Goal: Information Seeking & Learning: Learn about a topic

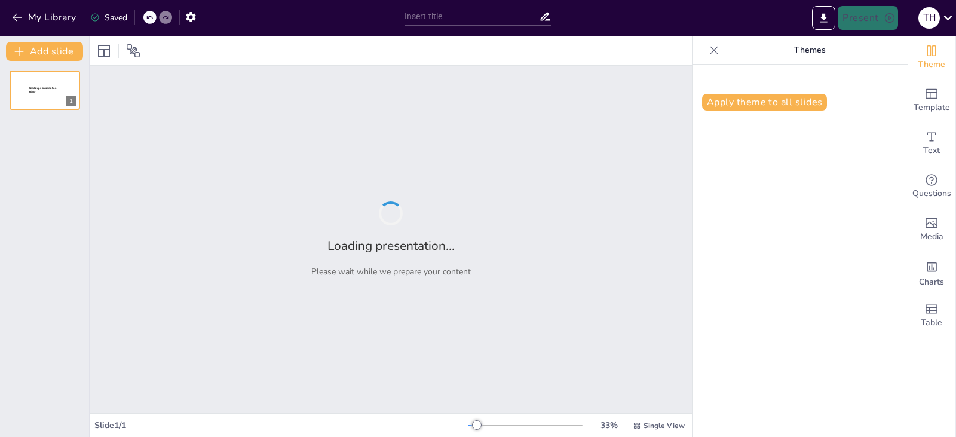
type input "Understanding Angles: Definitions and Examples of Vertical, Complementary, Supp…"
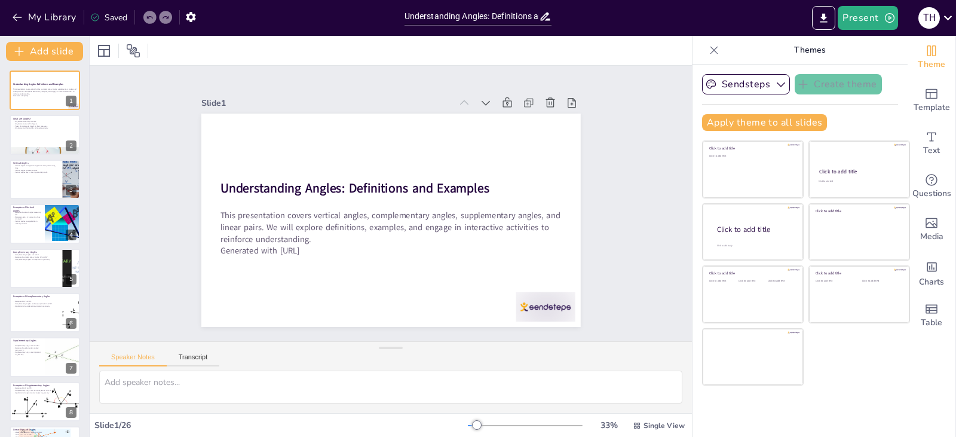
checkbox input "true"
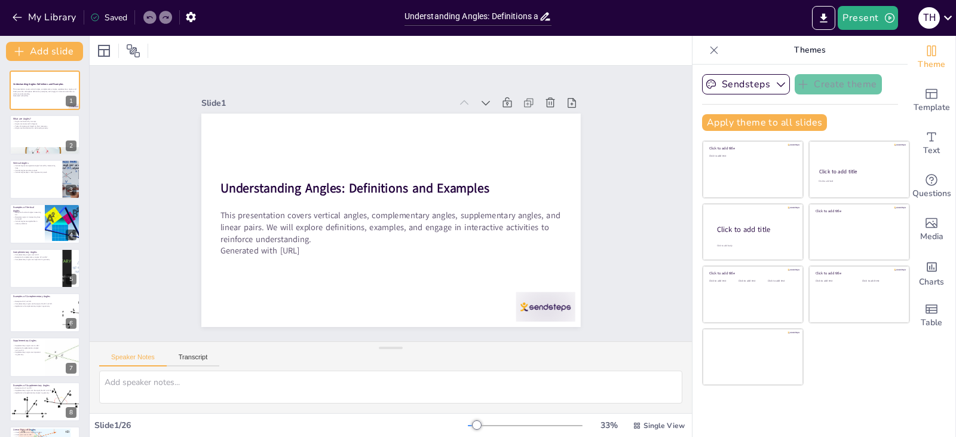
checkbox input "true"
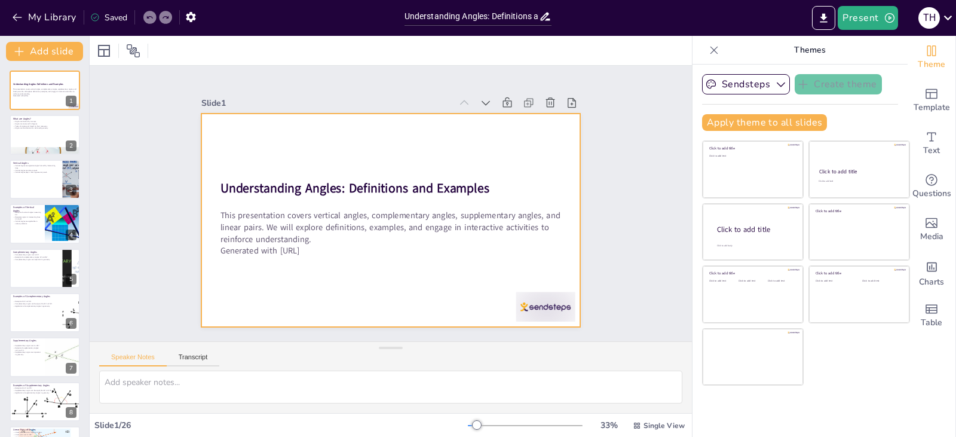
checkbox input "true"
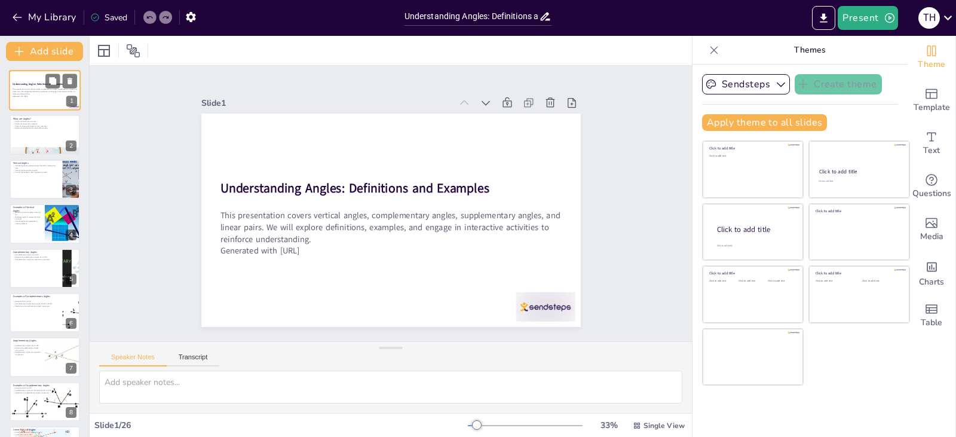
checkbox input "true"
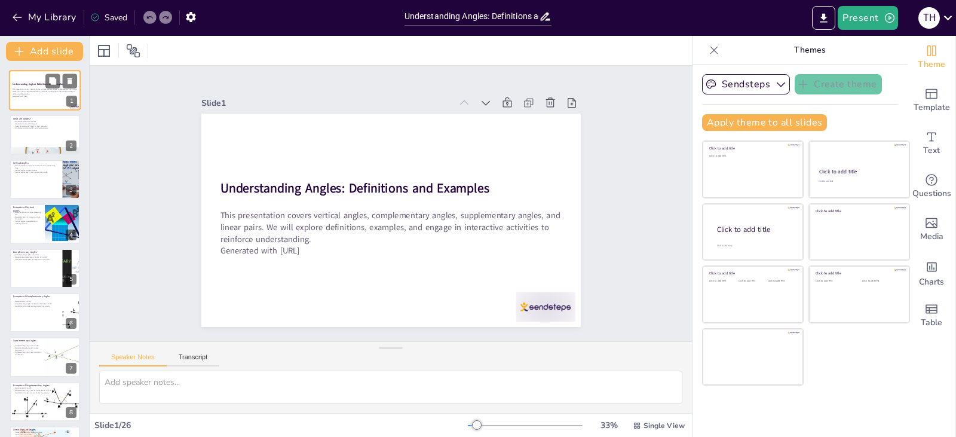
checkbox input "true"
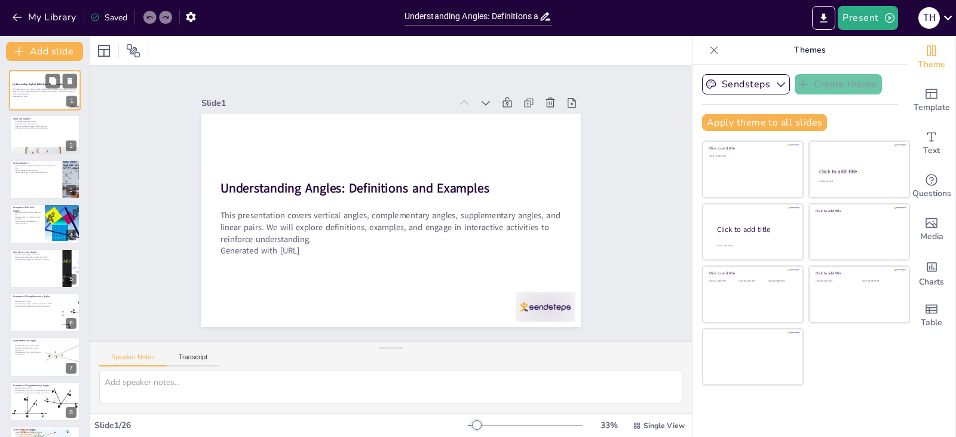
checkbox input "true"
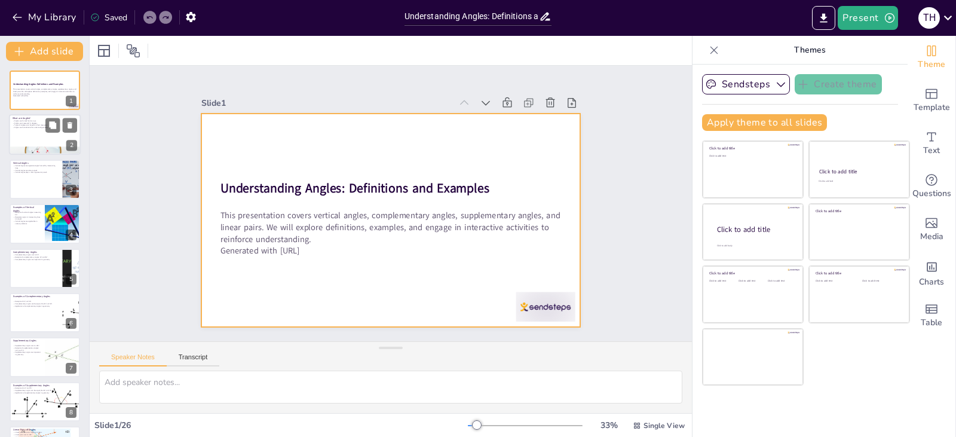
checkbox input "true"
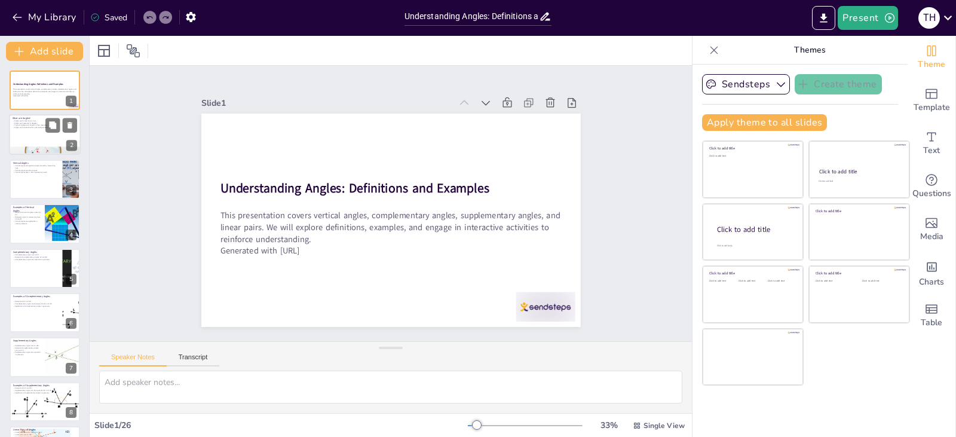
checkbox input "true"
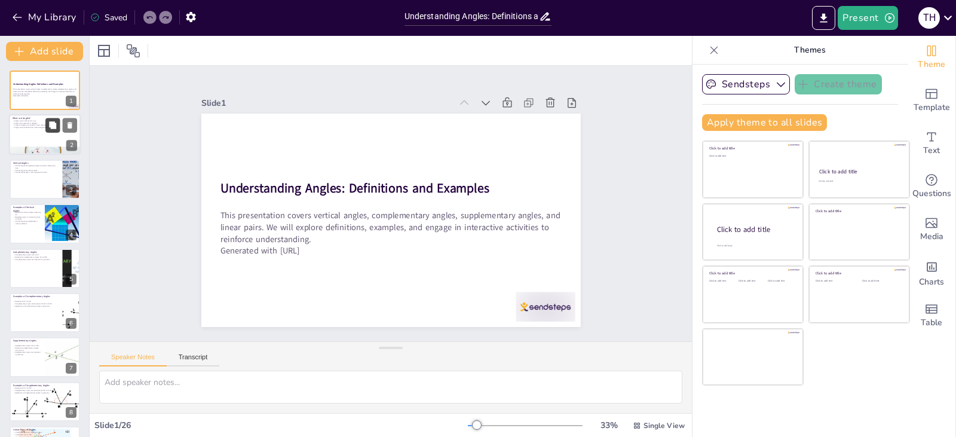
checkbox input "true"
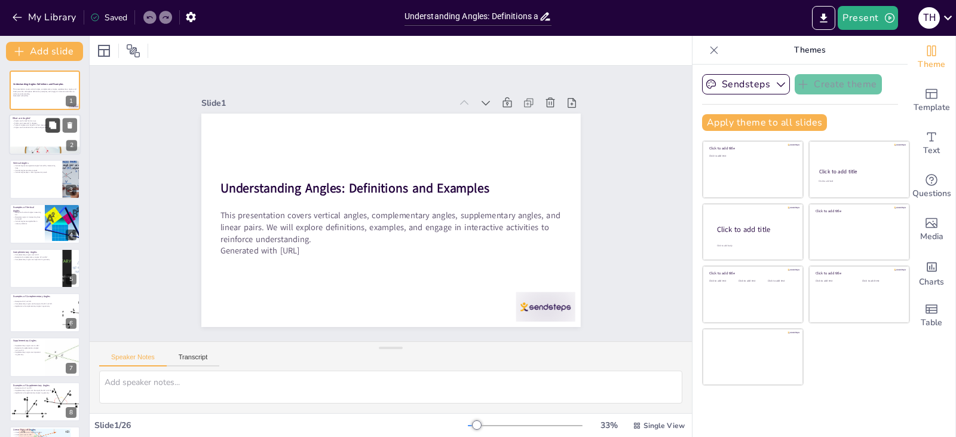
checkbox input "true"
click at [47, 130] on button at bounding box center [52, 125] width 14 height 14
type textarea "Angles are a fundamental concept in geometry, serving as the building blocks fo…"
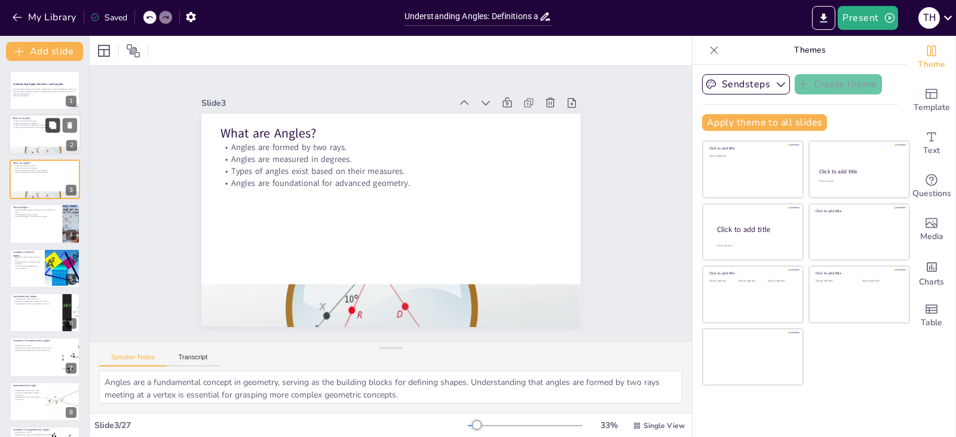
checkbox input "true"
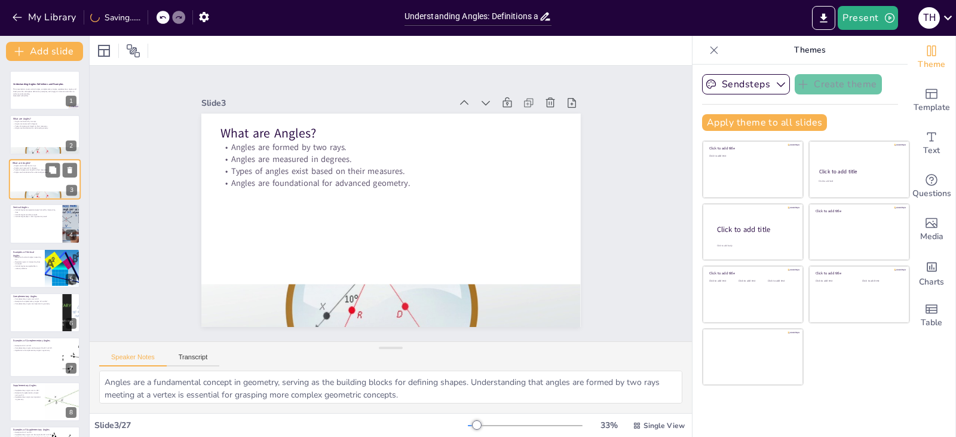
checkbox input "true"
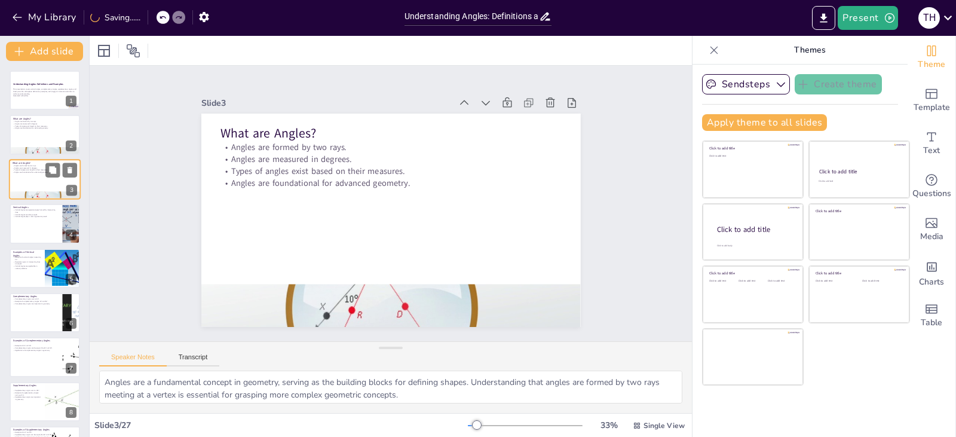
checkbox input "true"
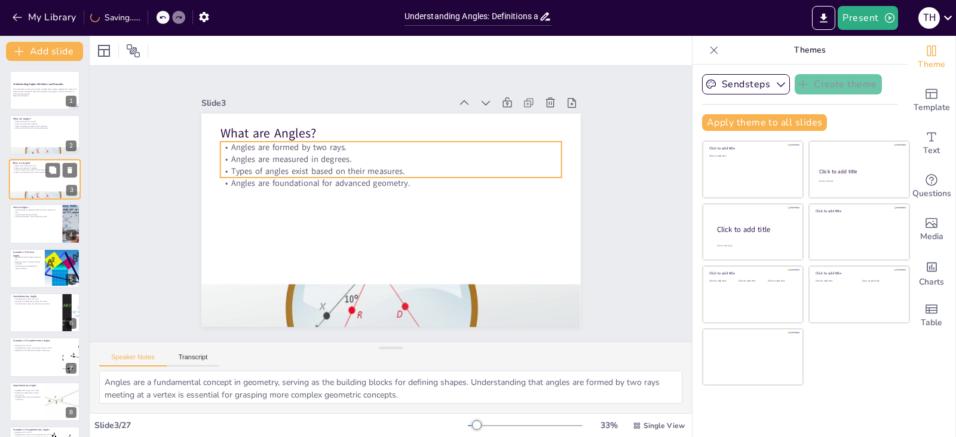
checkbox input "true"
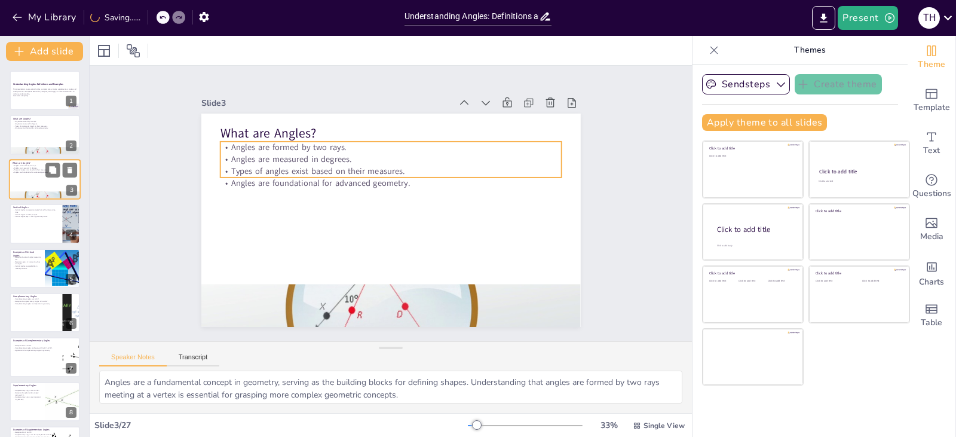
checkbox input "true"
click at [38, 170] on p "Types of angles exist based on their measures." at bounding box center [45, 169] width 65 height 2
checkbox input "true"
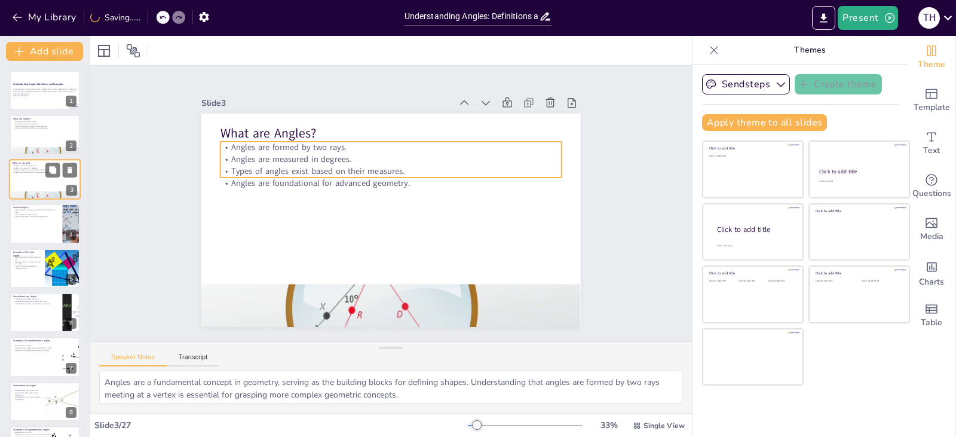
checkbox input "true"
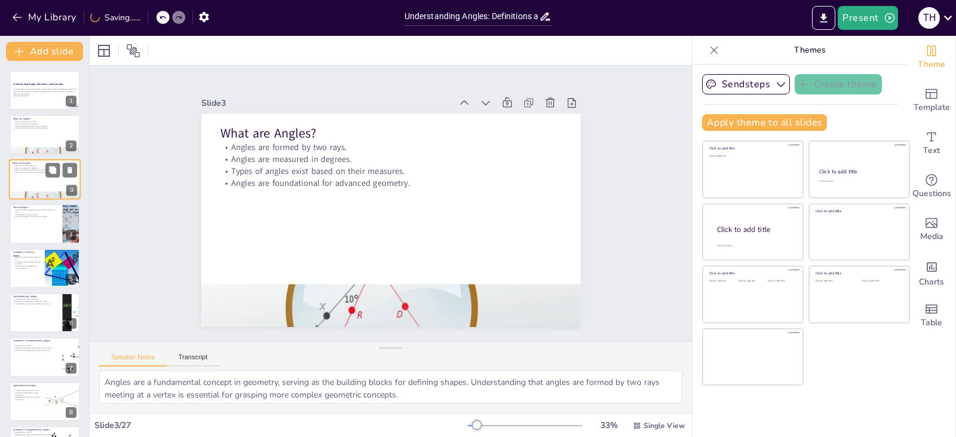
checkbox input "true"
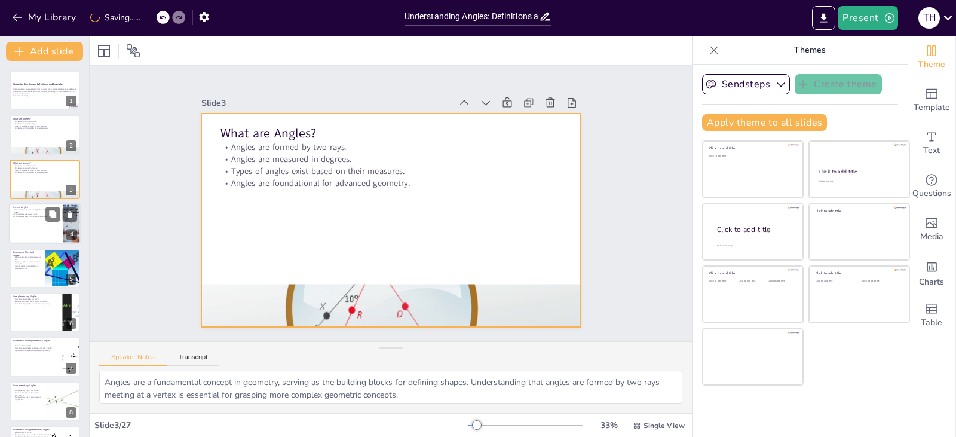
checkbox input "true"
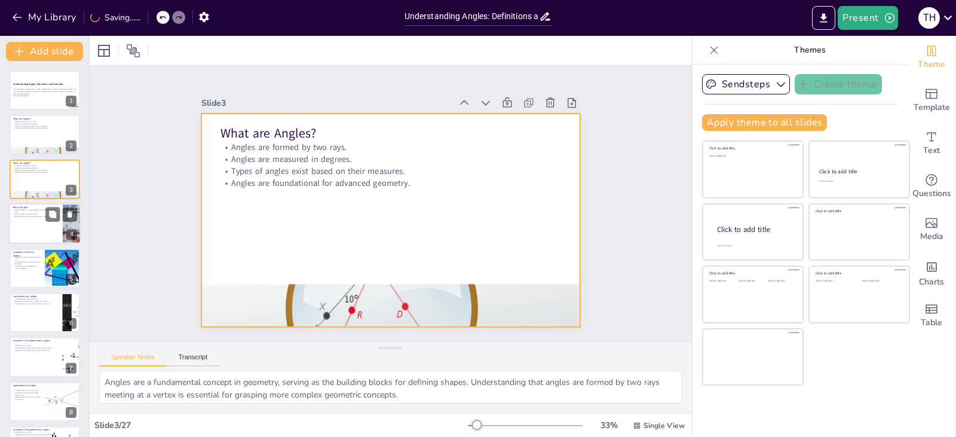
checkbox input "true"
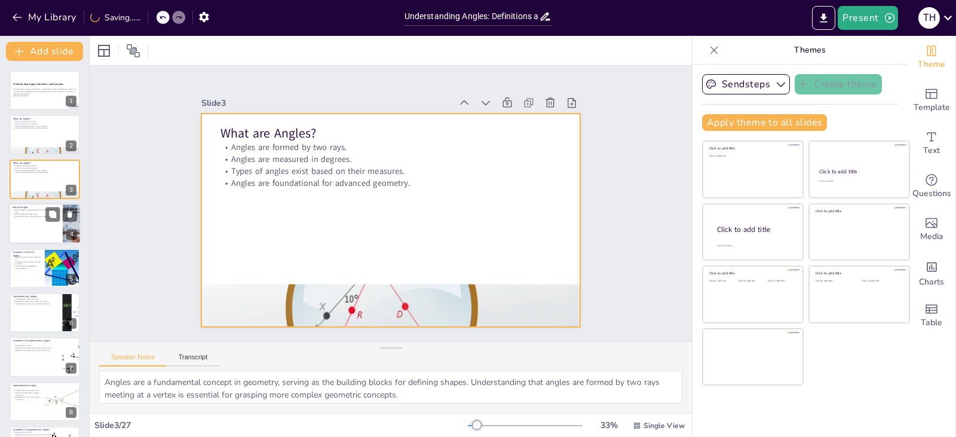
checkbox input "true"
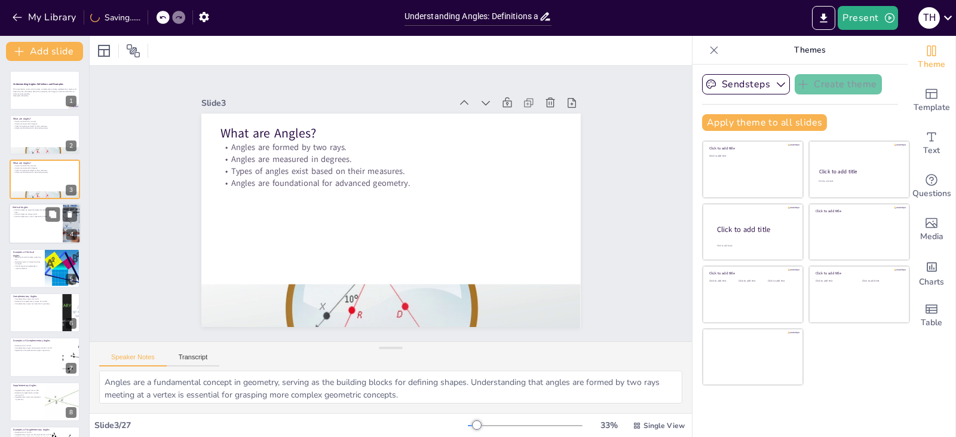
click at [29, 223] on div at bounding box center [45, 223] width 72 height 41
type textarea "Recognizing that vertical angles are formed when two lines intersect is fundame…"
checkbox input "true"
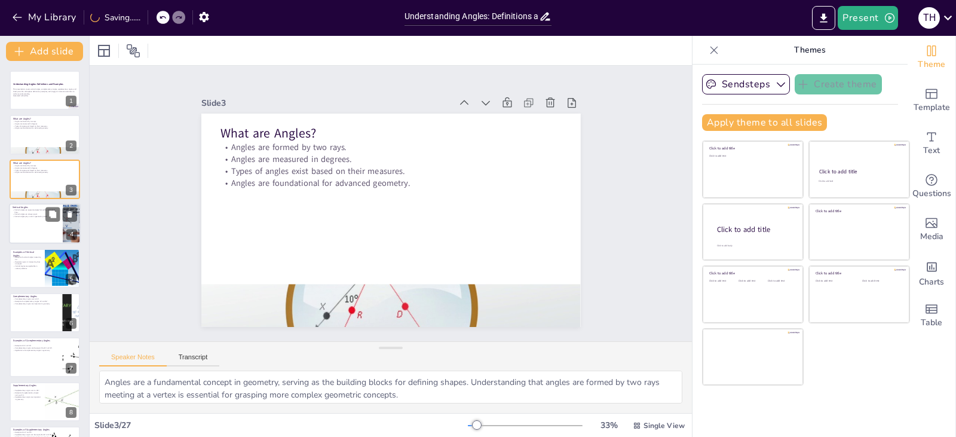
checkbox input "true"
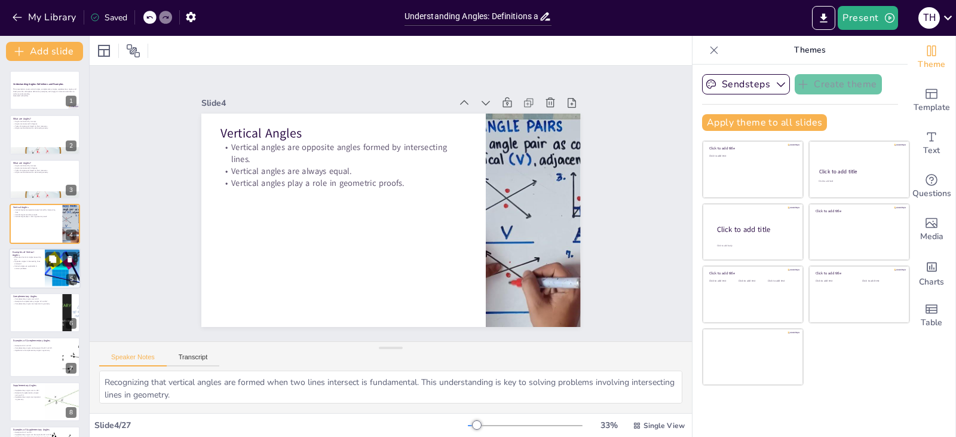
checkbox input "true"
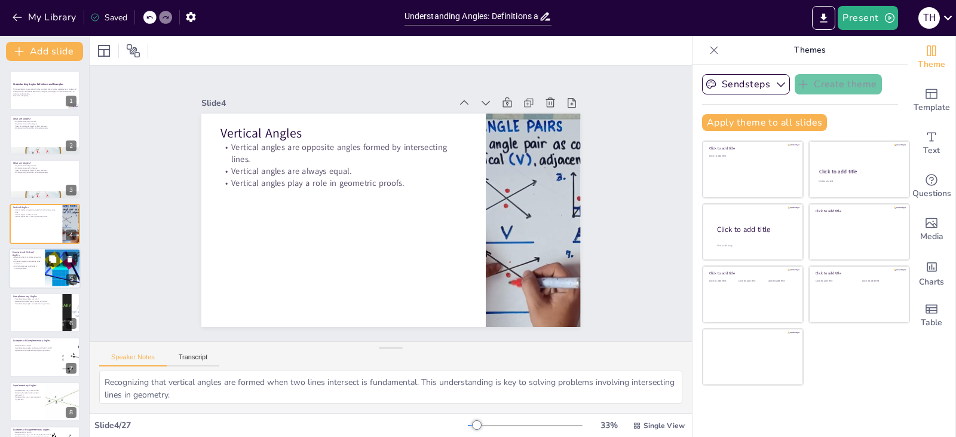
checkbox input "true"
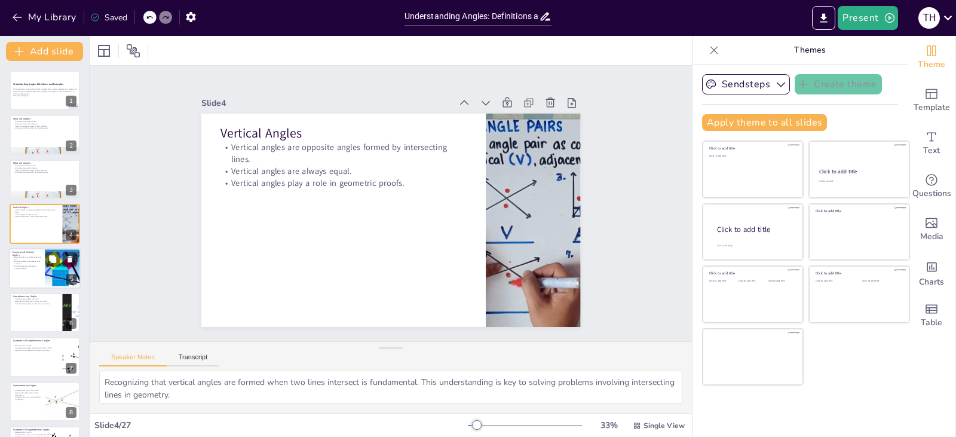
checkbox input "true"
click at [25, 267] on p "Vertical angles are applicable in various problems." at bounding box center [27, 267] width 29 height 4
type textarea "Providing concrete examples of vertical angles helps students visualize the con…"
checkbox input "true"
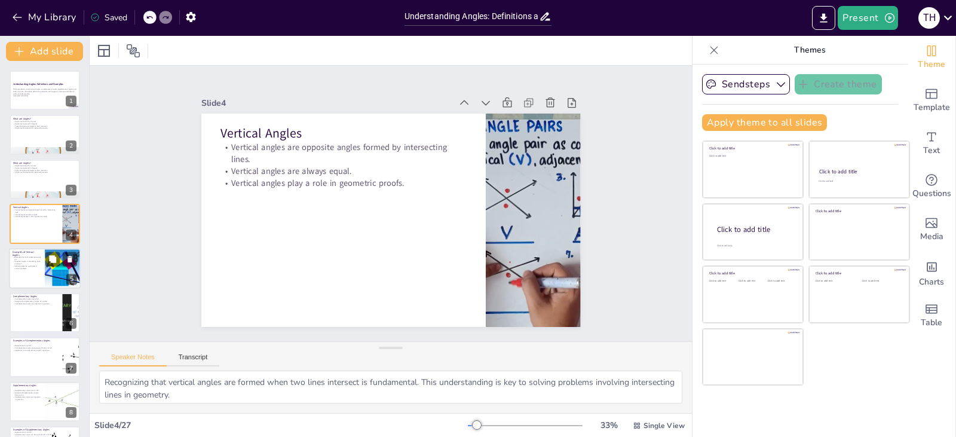
checkbox input "true"
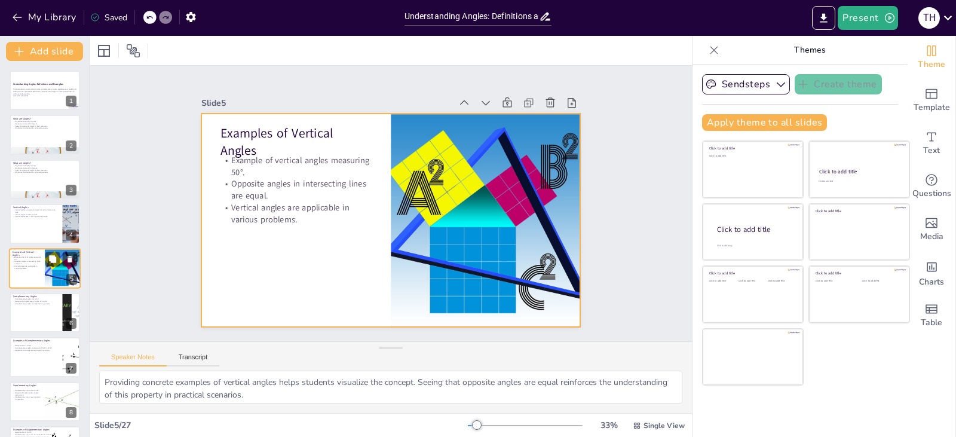
scroll to position [19, 0]
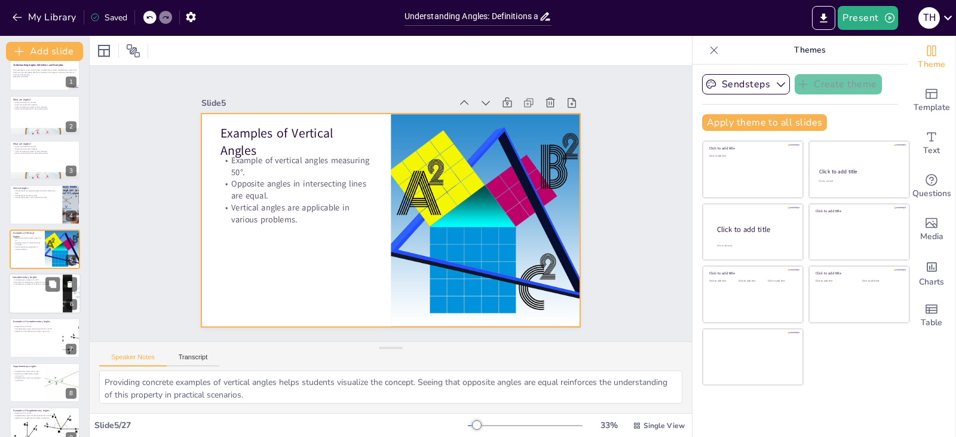
checkbox input "true"
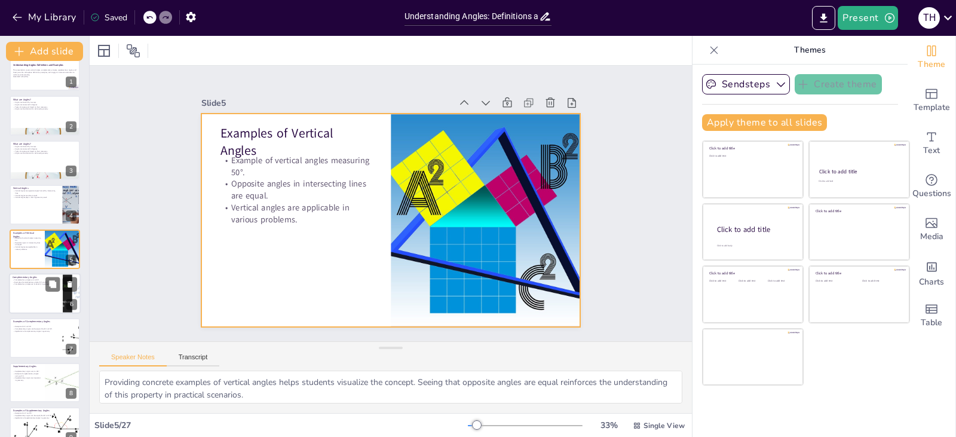
checkbox input "true"
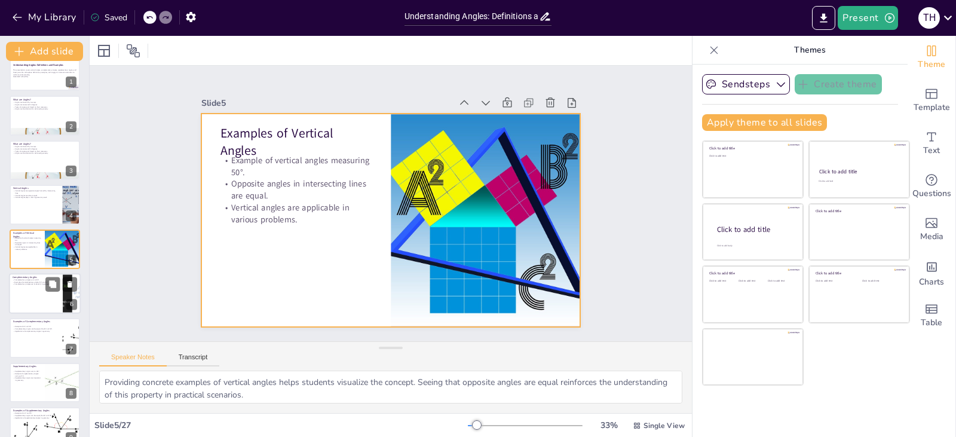
checkbox input "true"
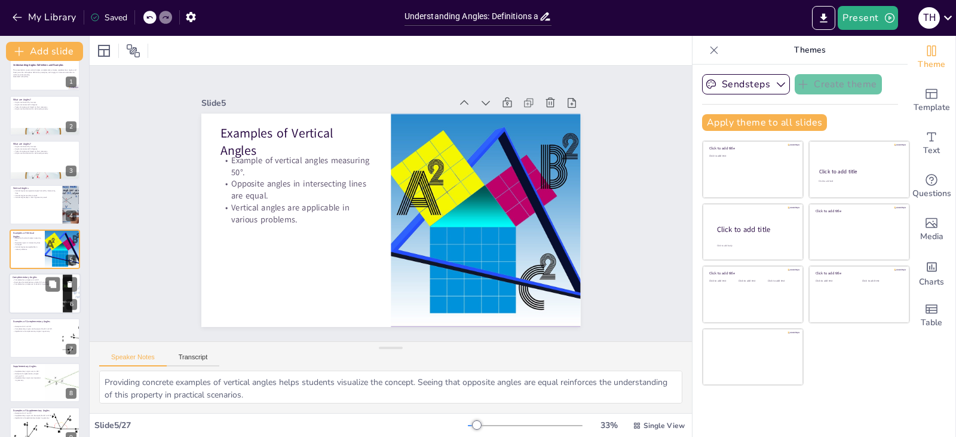
click at [25, 302] on div at bounding box center [45, 293] width 72 height 41
type textarea "Recognizing that complementary angles add up to 90° is crucial for students. Th…"
checkbox input "true"
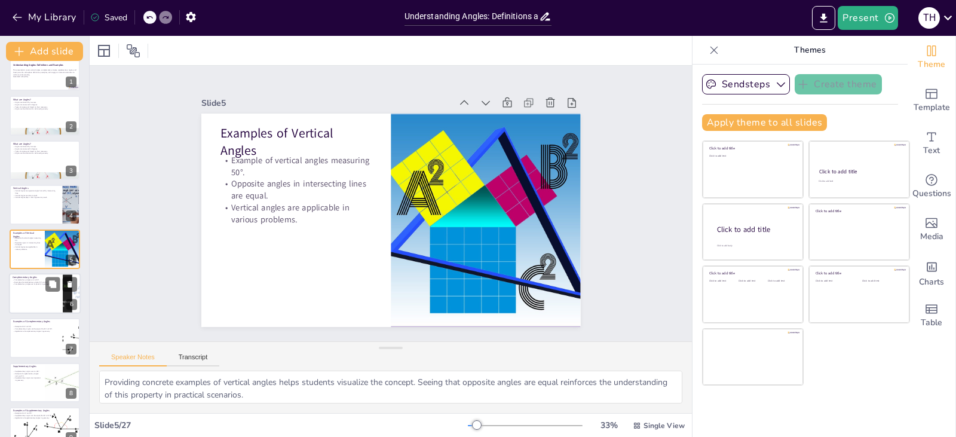
checkbox input "true"
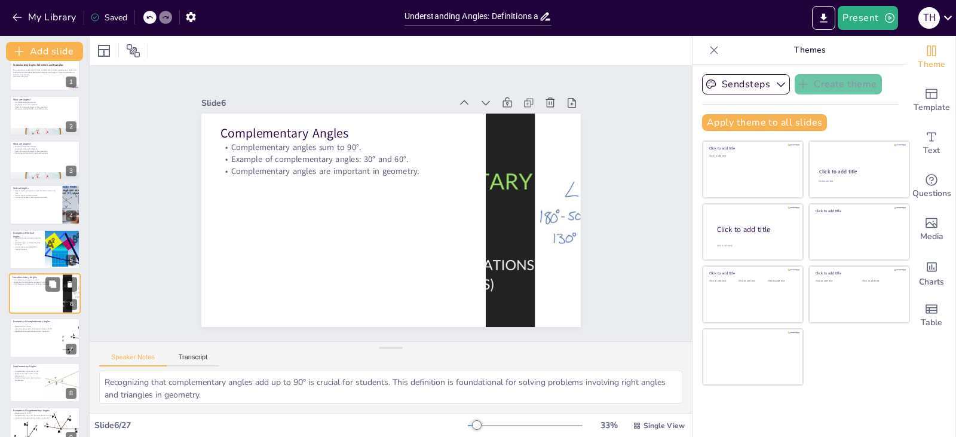
scroll to position [64, 0]
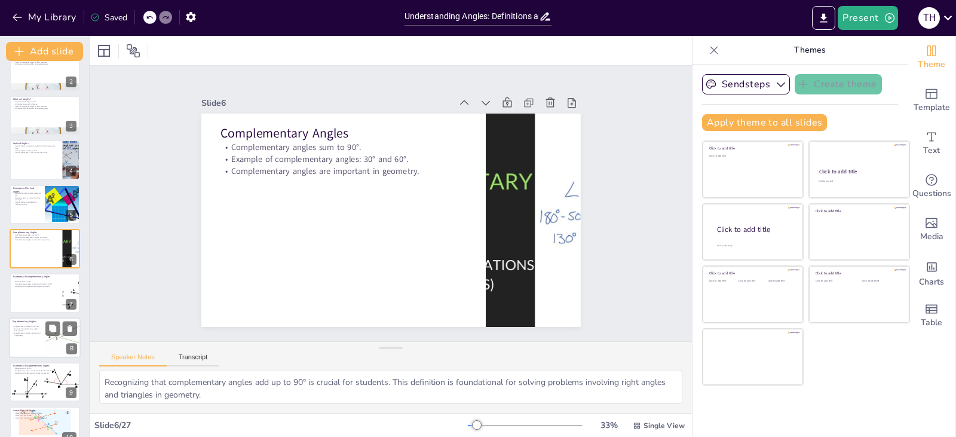
checkbox input "true"
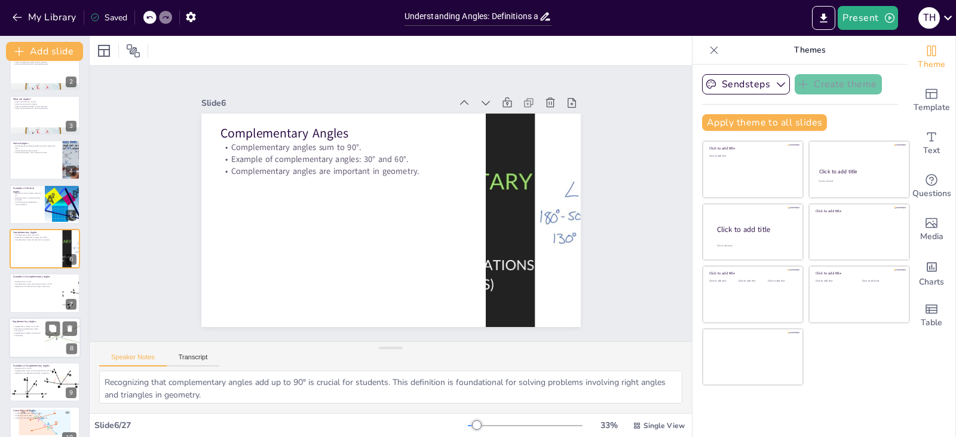
checkbox input "true"
click at [26, 322] on p "Supplementary Angles" at bounding box center [27, 321] width 29 height 4
type textarea "Recognizing that supplementary angles add up to 180° is fundamental for student…"
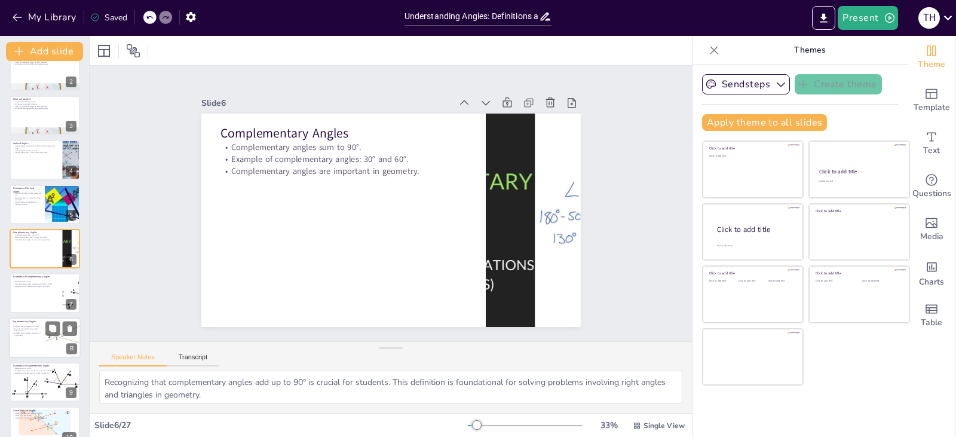
checkbox input "true"
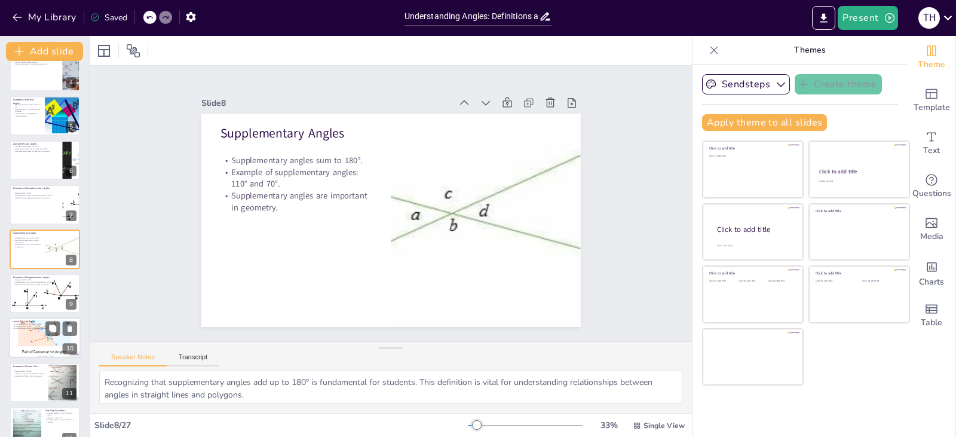
checkbox input "true"
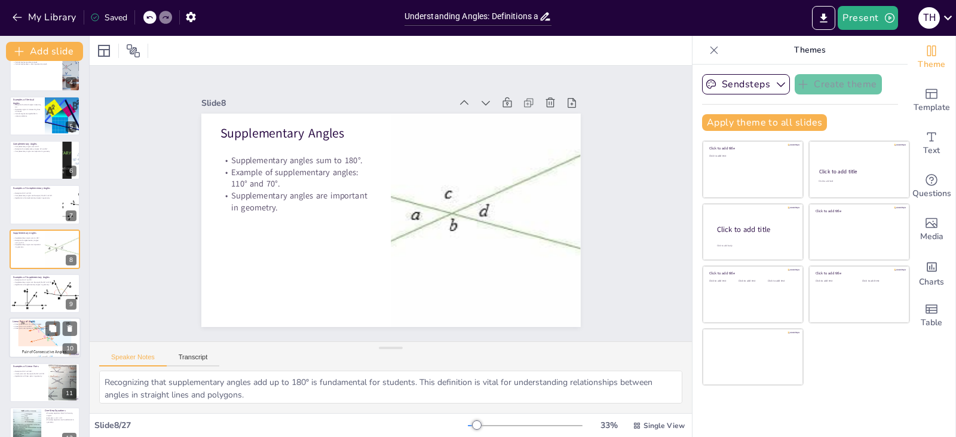
checkbox input "true"
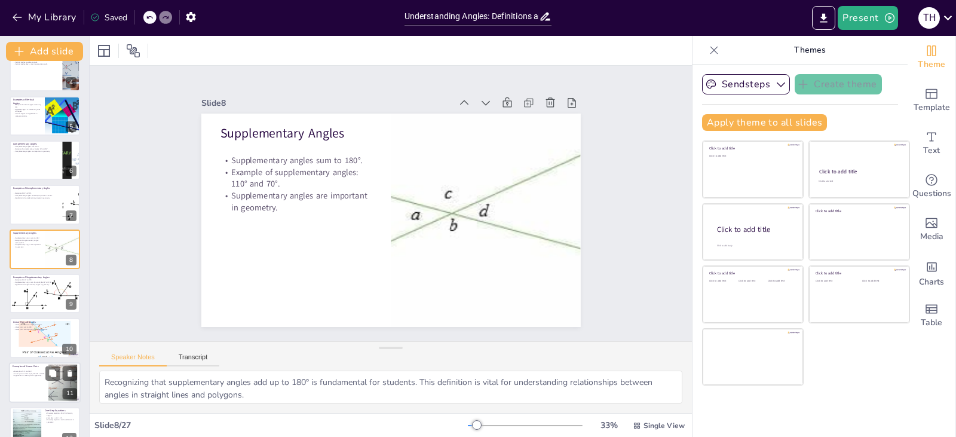
checkbox input "true"
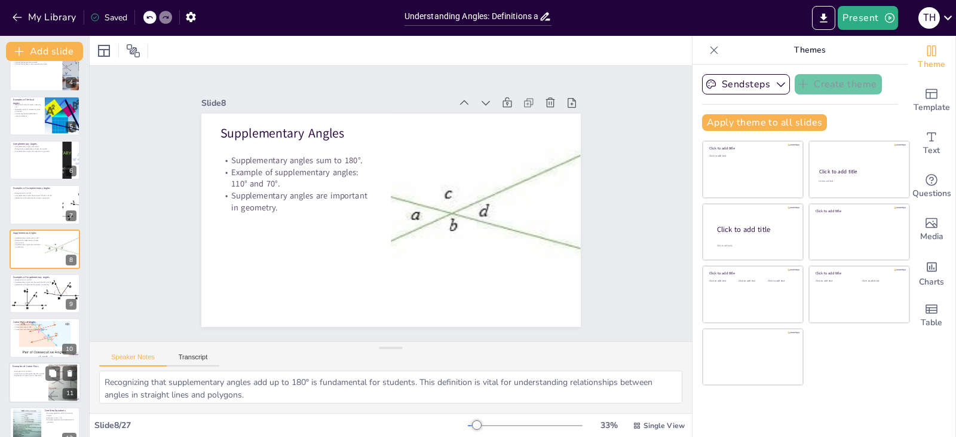
checkbox input "true"
click at [32, 364] on p "Examples of Linear Pairs" at bounding box center [29, 366] width 32 height 4
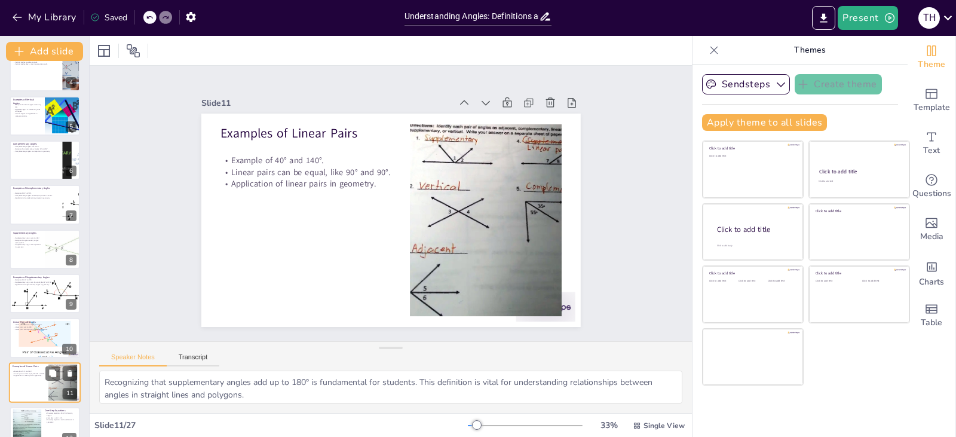
type textarea "Providing examples of linear pairs helps students visualize the concept. Unders…"
checkbox input "true"
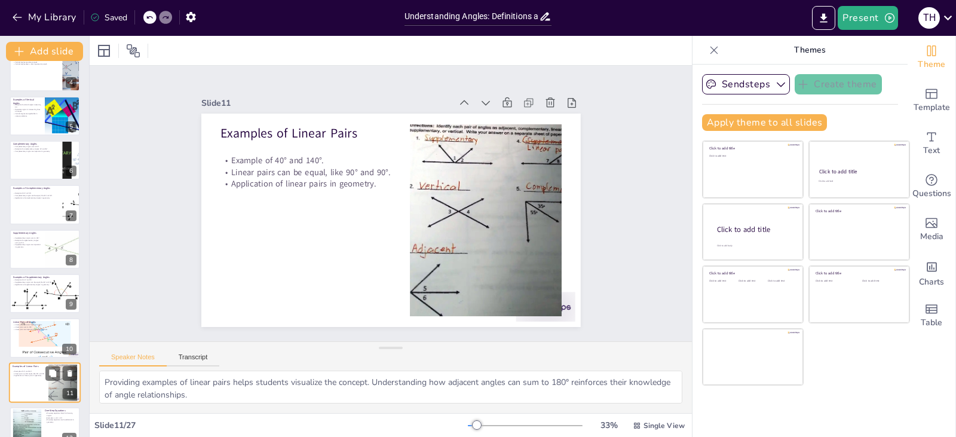
scroll to position [286, 0]
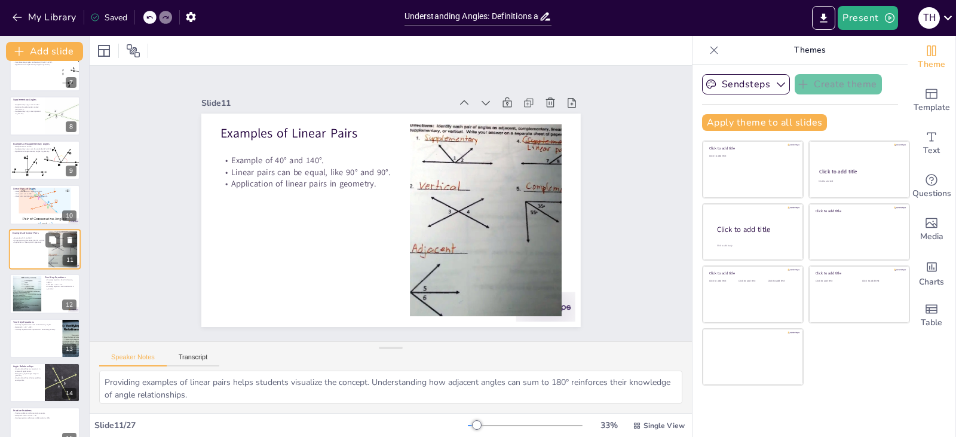
checkbox input "true"
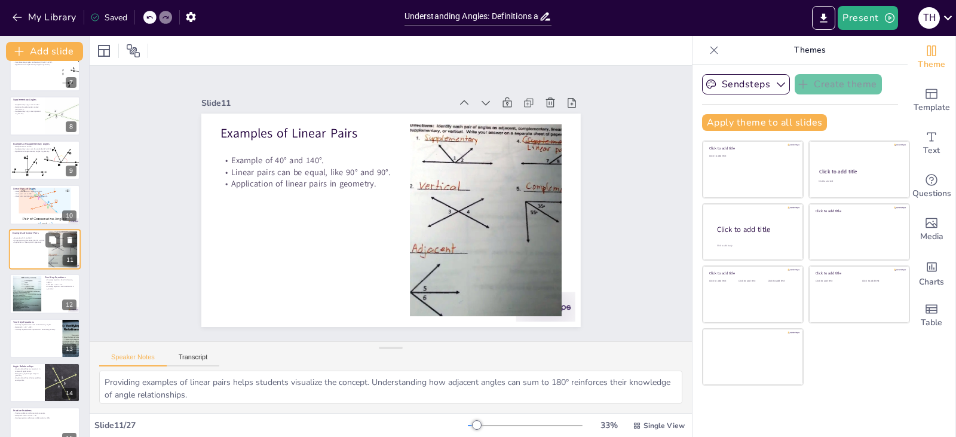
checkbox input "true"
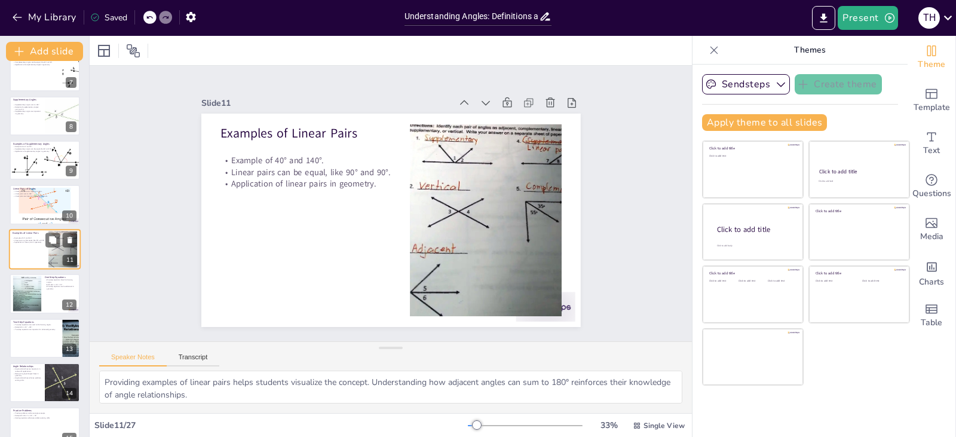
checkbox input "true"
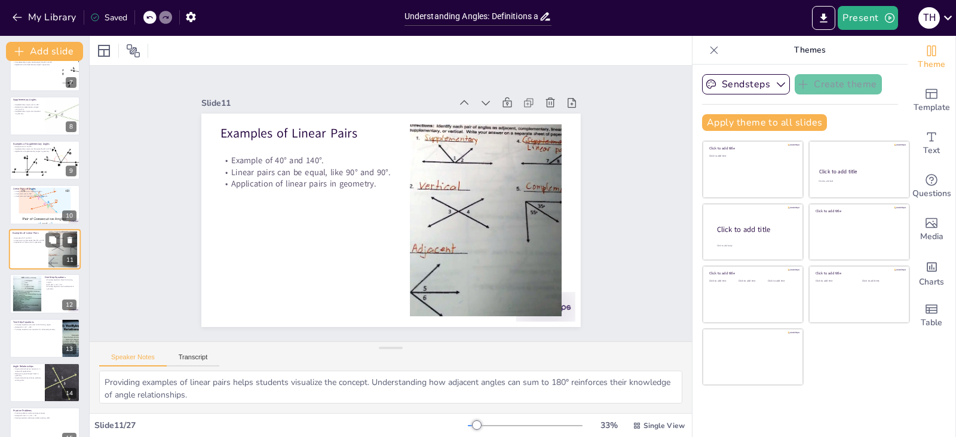
checkbox input "true"
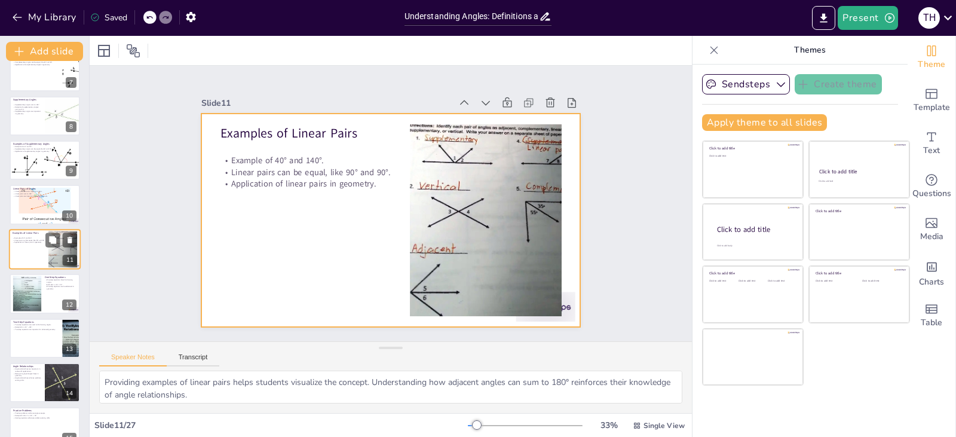
checkbox input "true"
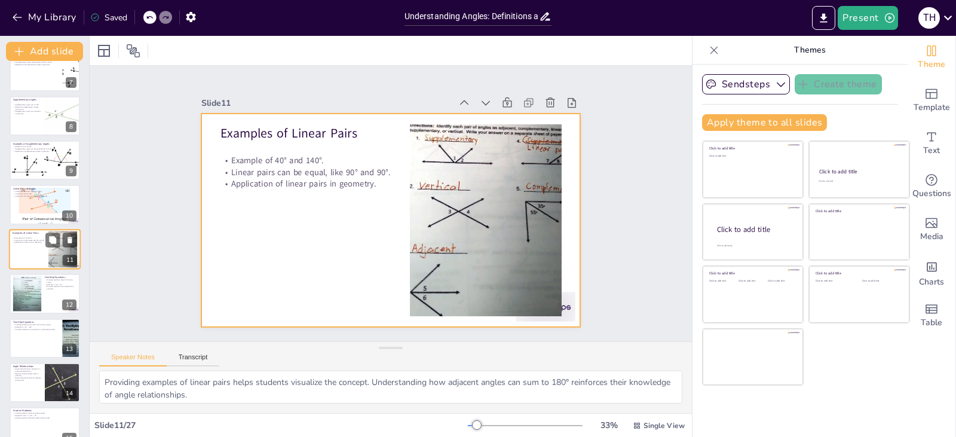
checkbox input "true"
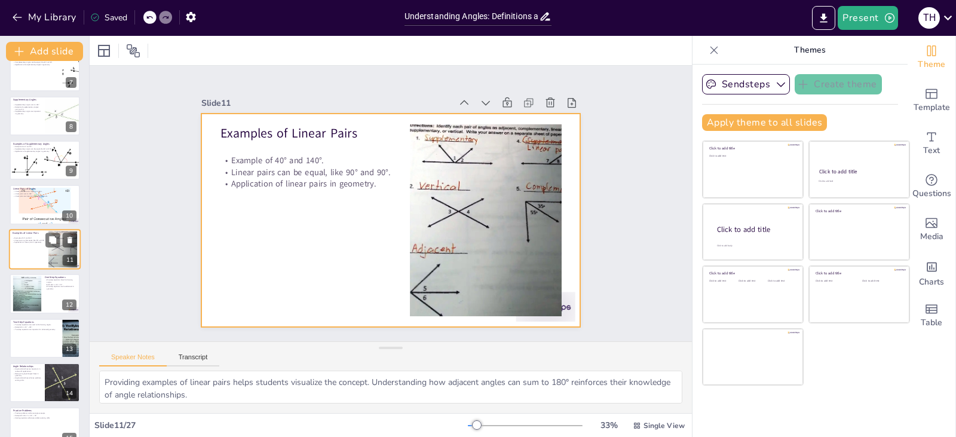
checkbox input "true"
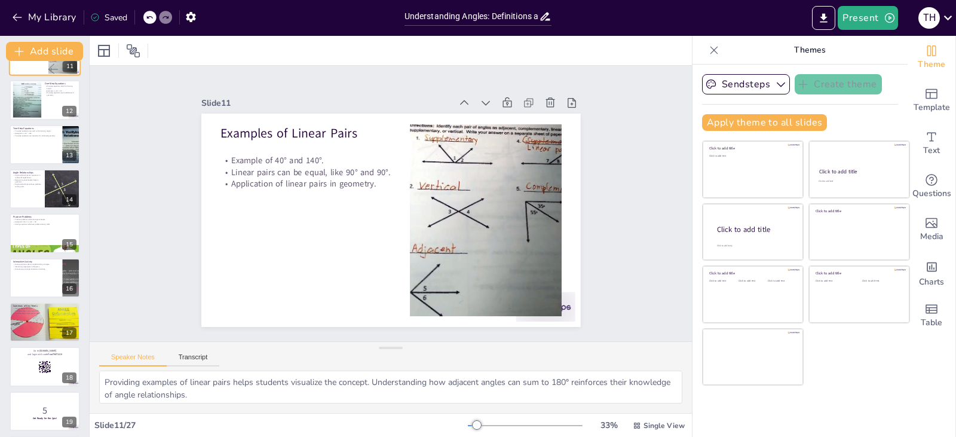
checkbox input "true"
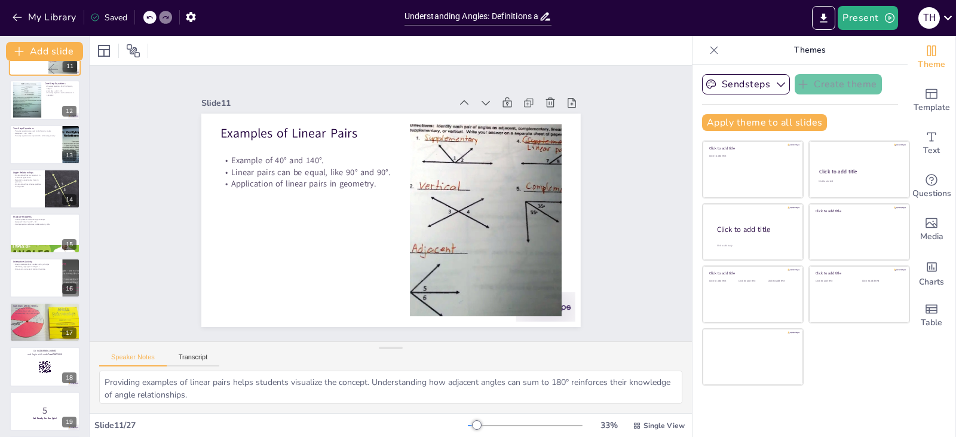
checkbox input "true"
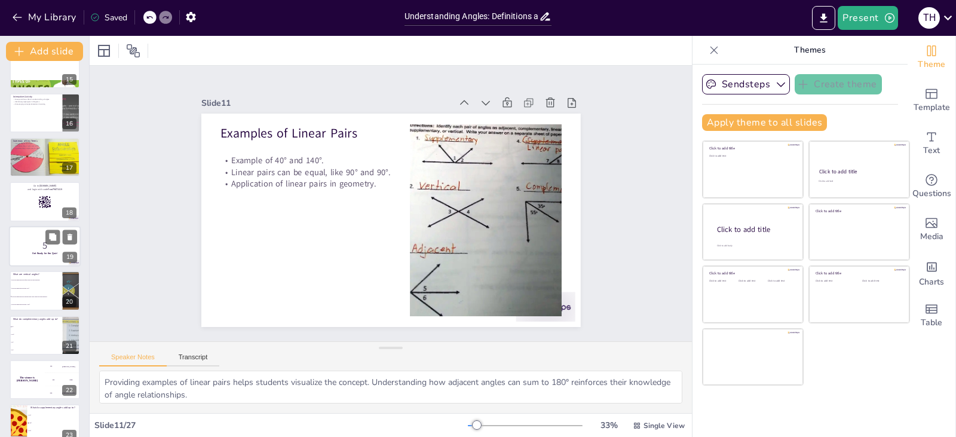
click at [33, 253] on strong "Get Ready for the Quiz!" at bounding box center [44, 252] width 24 height 3
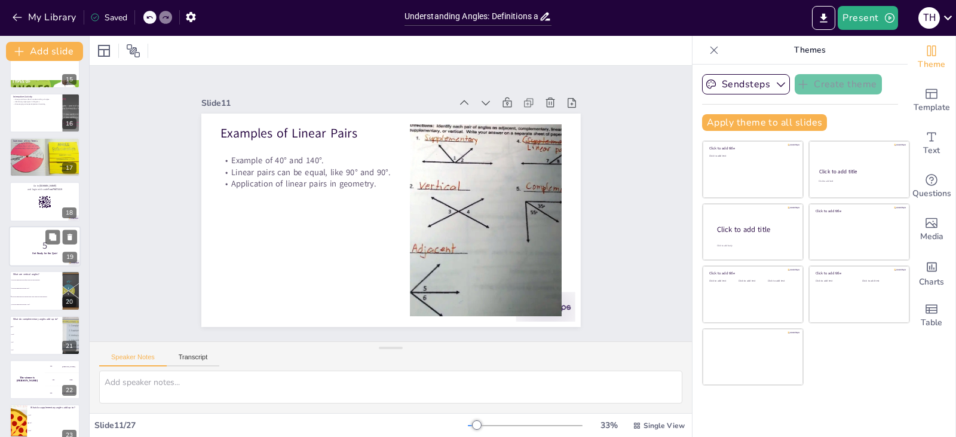
scroll to position [641, 0]
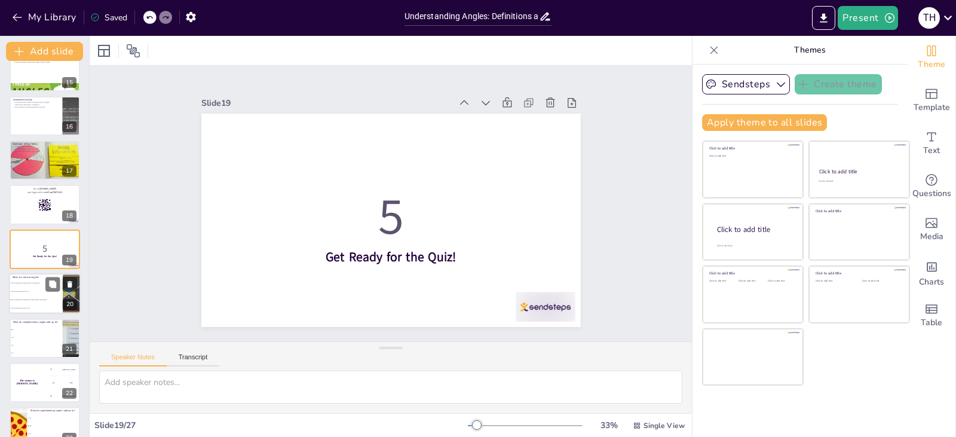
click at [36, 283] on span "They are angles that are equal when two lines intersect." at bounding box center [36, 283] width 51 height 2
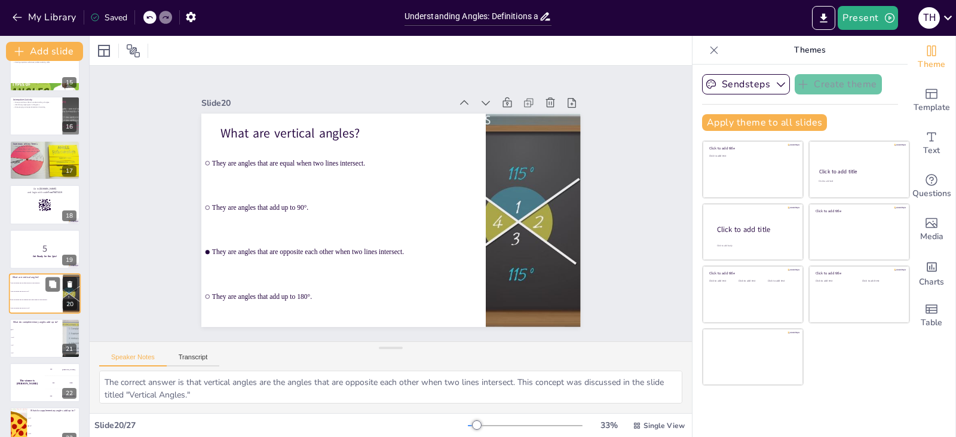
scroll to position [686, 0]
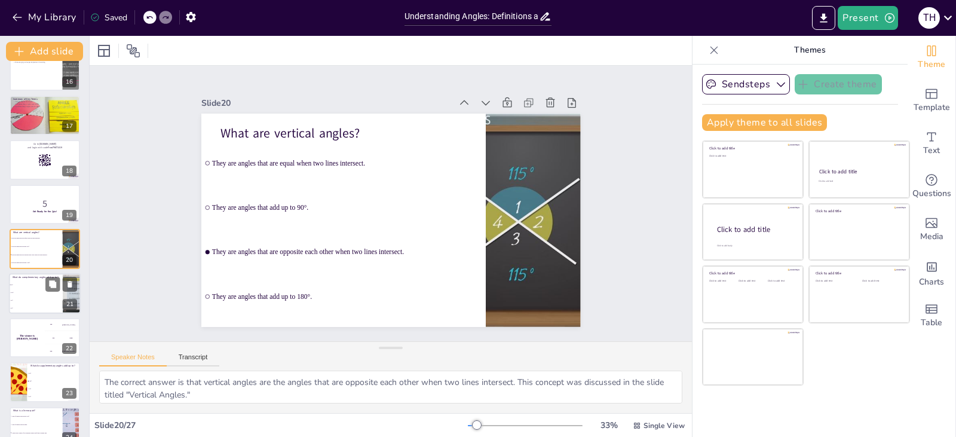
click at [41, 297] on li "45°." at bounding box center [36, 300] width 54 height 8
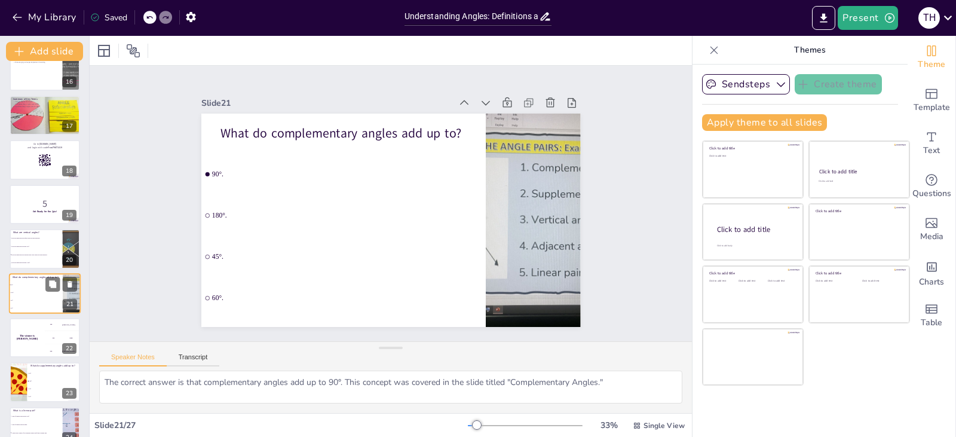
scroll to position [730, 0]
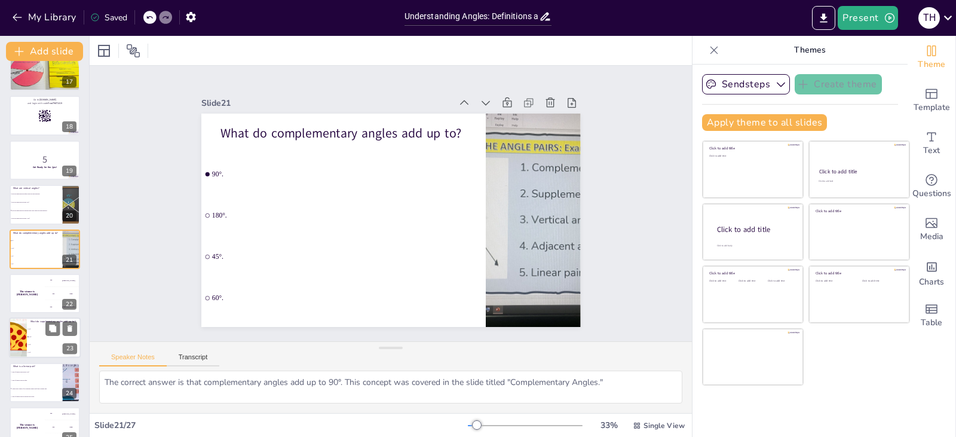
click at [44, 337] on li "180°." at bounding box center [54, 337] width 54 height 8
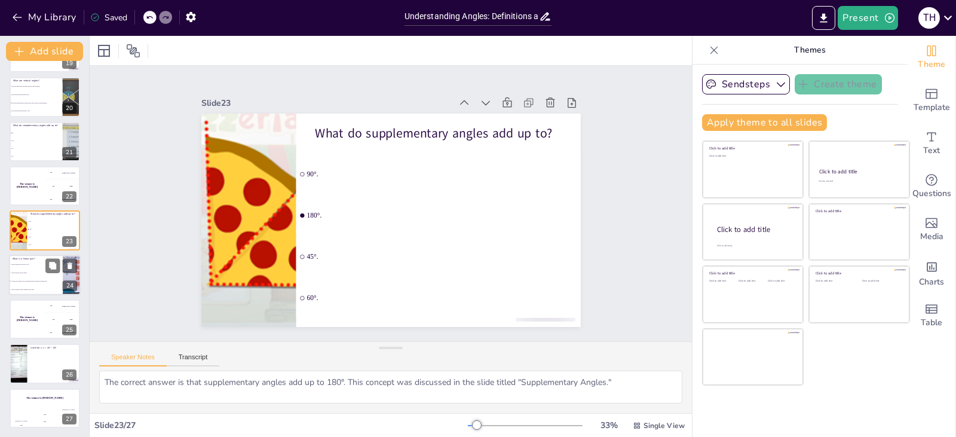
scroll to position [838, 0]
click at [38, 346] on p "Solve for x: x + 45° = 90°" at bounding box center [53, 347] width 47 height 4
